Goal: Information Seeking & Learning: Check status

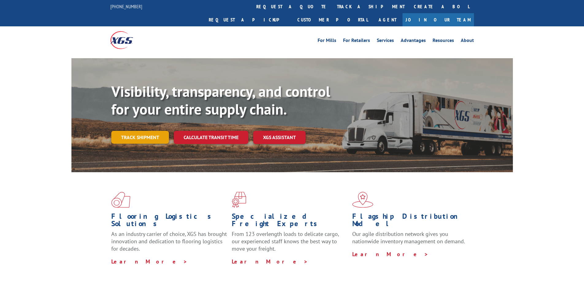
click at [120, 131] on link "Track shipment" at bounding box center [140, 137] width 58 height 13
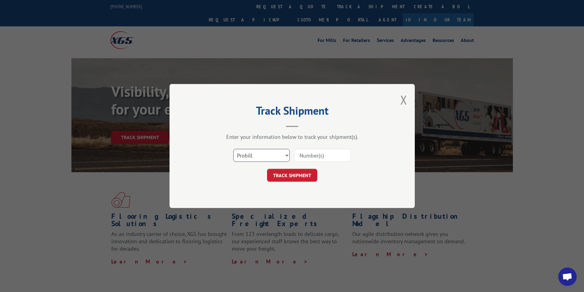
click at [280, 161] on select "Select category... Probill BOL PO" at bounding box center [261, 155] width 56 height 13
select select "bol"
click at [233, 149] on select "Select category... Probill BOL PO" at bounding box center [261, 155] width 56 height 13
click at [319, 158] on input at bounding box center [322, 155] width 56 height 13
paste input "54391962"
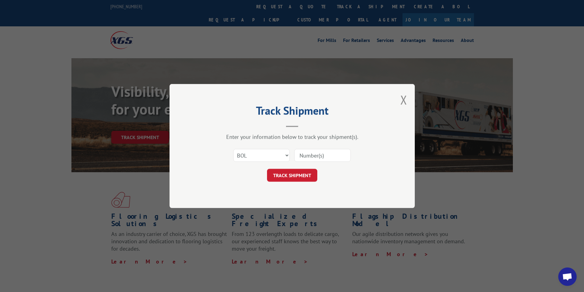
type input "54391962"
click at [285, 171] on button "TRACK SHIPMENT" at bounding box center [292, 175] width 50 height 13
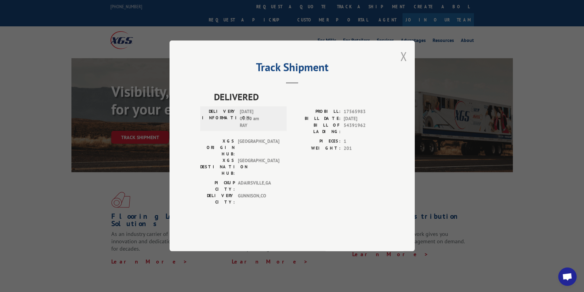
click at [405, 64] on button "Close modal" at bounding box center [403, 56] width 7 height 16
